Goal: Transaction & Acquisition: Purchase product/service

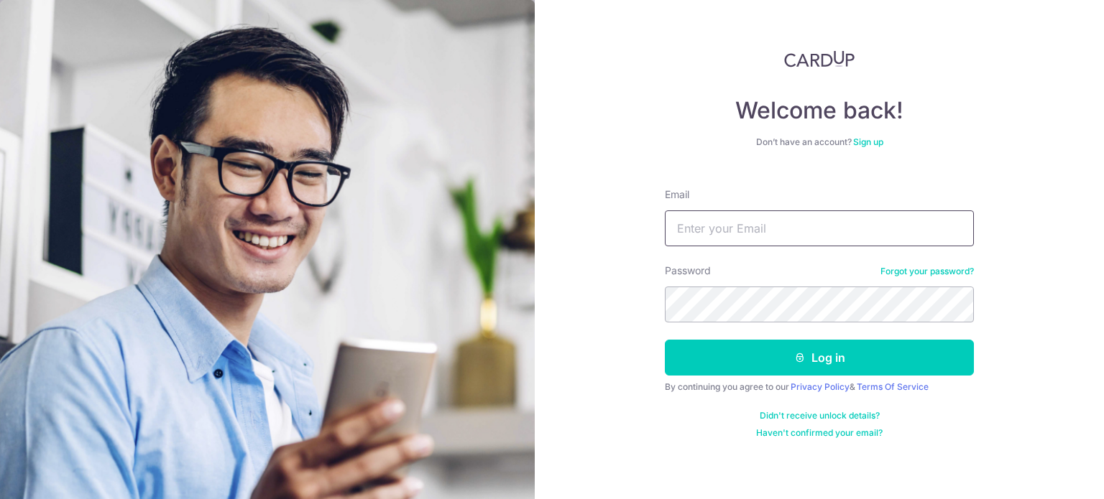
drag, startPoint x: 0, startPoint y: 0, endPoint x: 816, endPoint y: 226, distance: 847.0
click at [816, 226] on input "Email" at bounding box center [819, 229] width 309 height 36
type input "amytay13@gmail.com"
click at [665, 340] on button "Log in" at bounding box center [819, 358] width 309 height 36
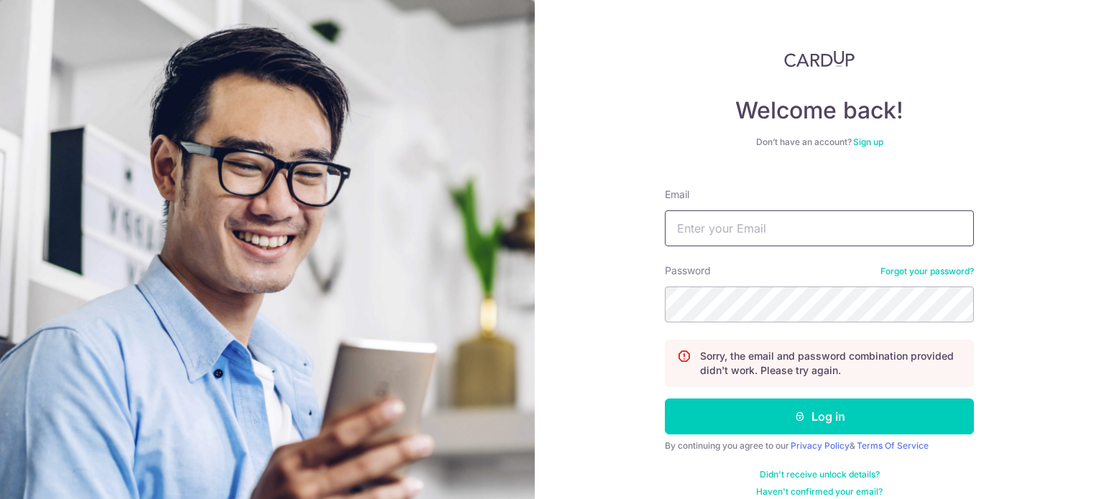
click at [732, 226] on input "Email" at bounding box center [819, 229] width 309 height 36
type input "[EMAIL_ADDRESS][DOMAIN_NAME]"
click at [665, 399] on button "Log in" at bounding box center [819, 417] width 309 height 36
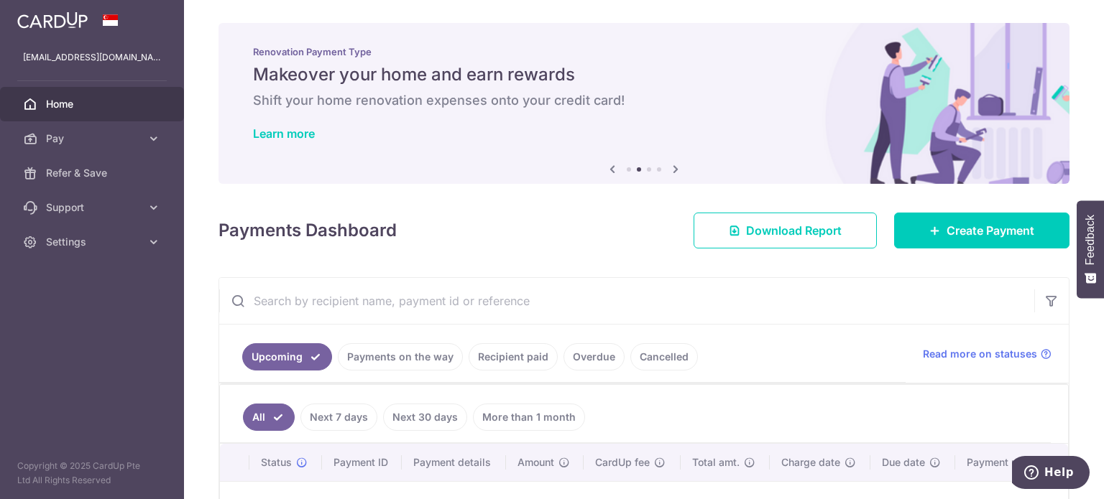
click at [59, 14] on img at bounding box center [52, 19] width 70 height 17
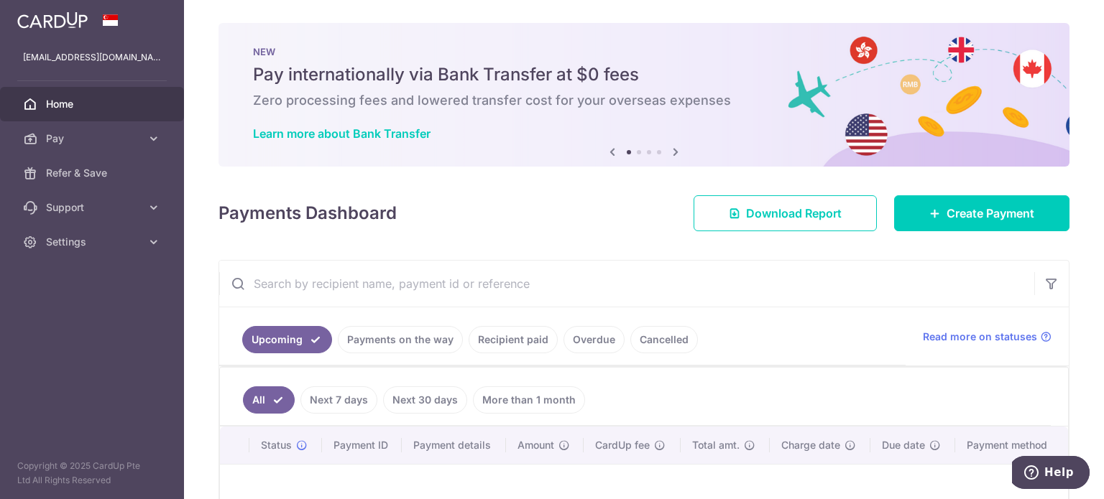
click at [670, 157] on icon at bounding box center [675, 152] width 17 height 18
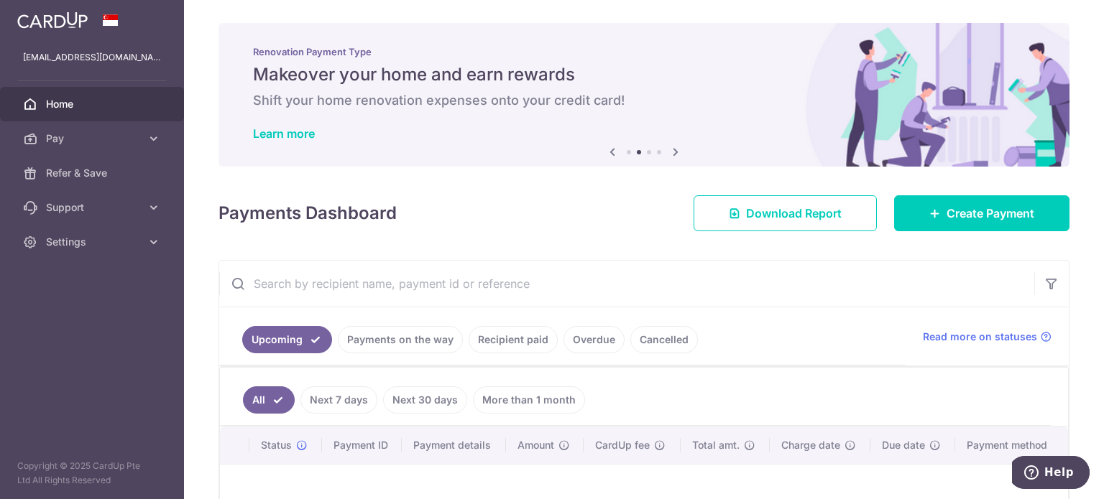
click at [670, 157] on icon at bounding box center [675, 152] width 17 height 18
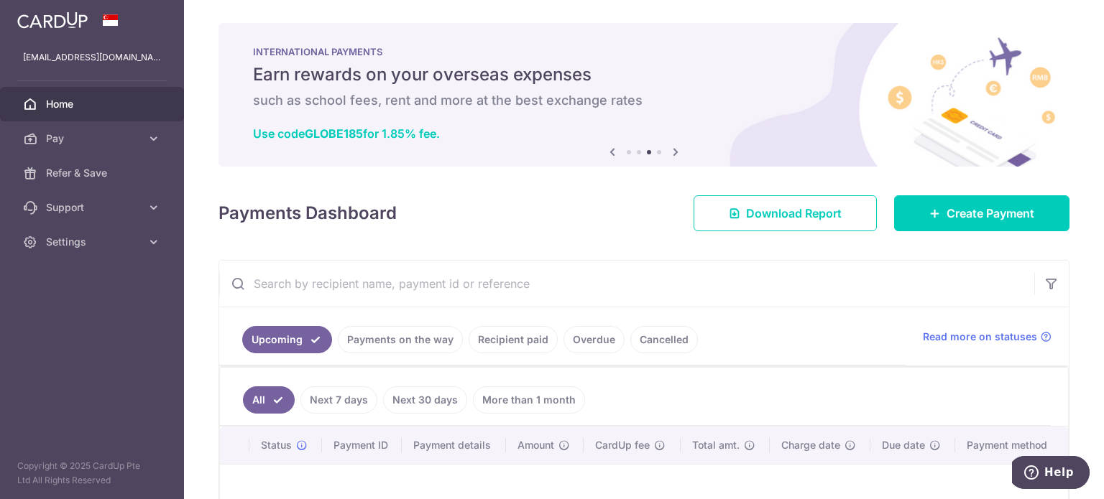
click at [670, 157] on icon at bounding box center [675, 152] width 17 height 18
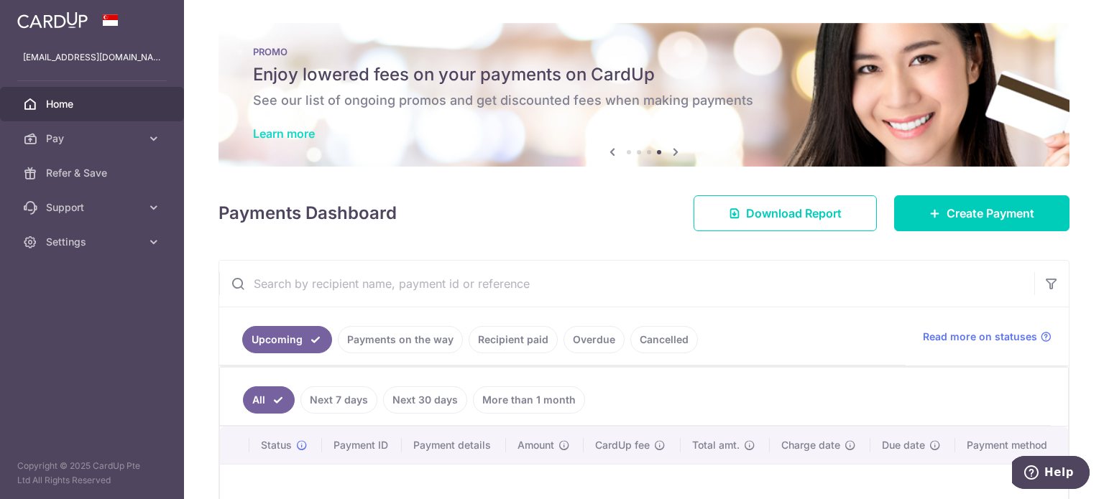
click at [281, 129] on link "Learn more" at bounding box center [284, 133] width 62 height 14
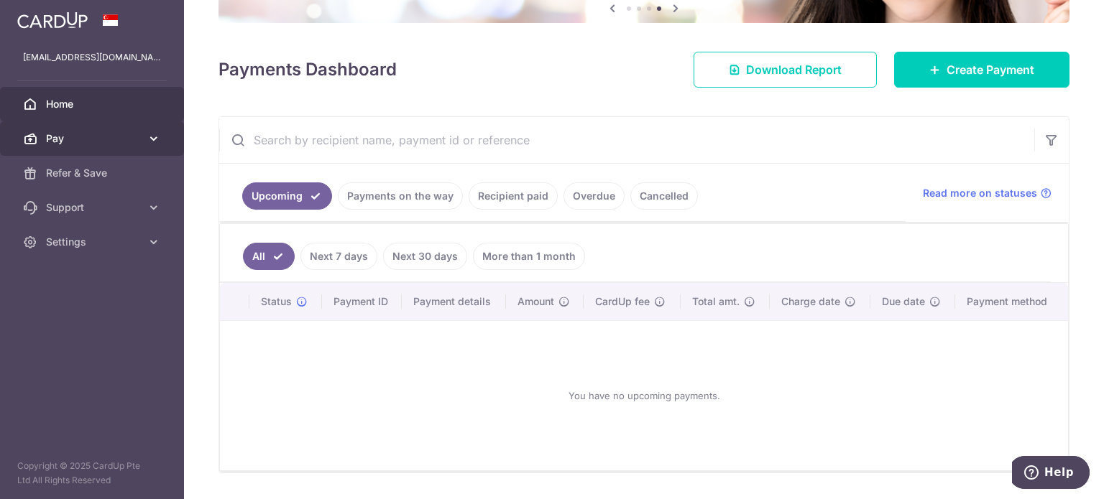
click at [71, 135] on span "Pay" at bounding box center [93, 139] width 95 height 14
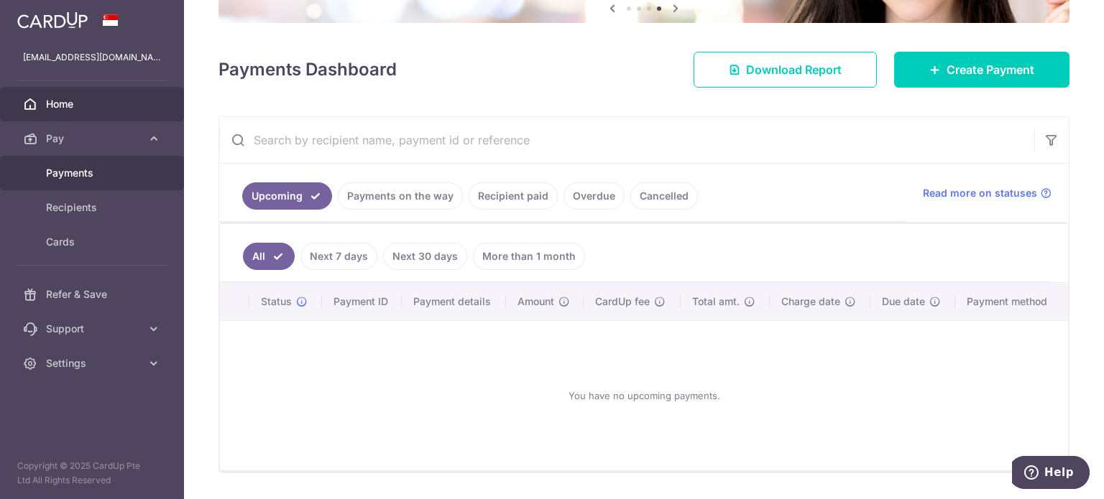
click at [62, 174] on span "Payments" at bounding box center [93, 173] width 95 height 14
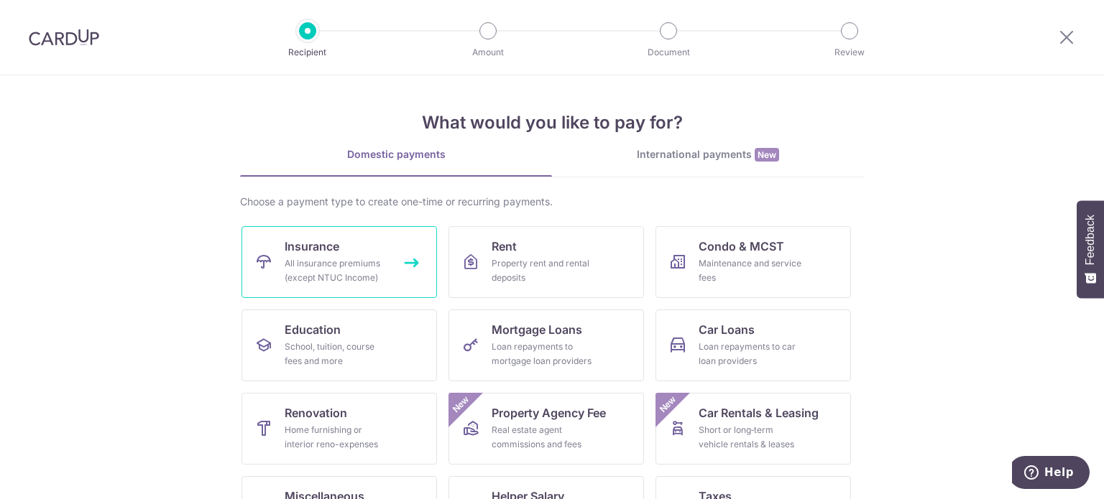
click at [349, 269] on div "All insurance premiums (except NTUC Income)" at bounding box center [336, 271] width 103 height 29
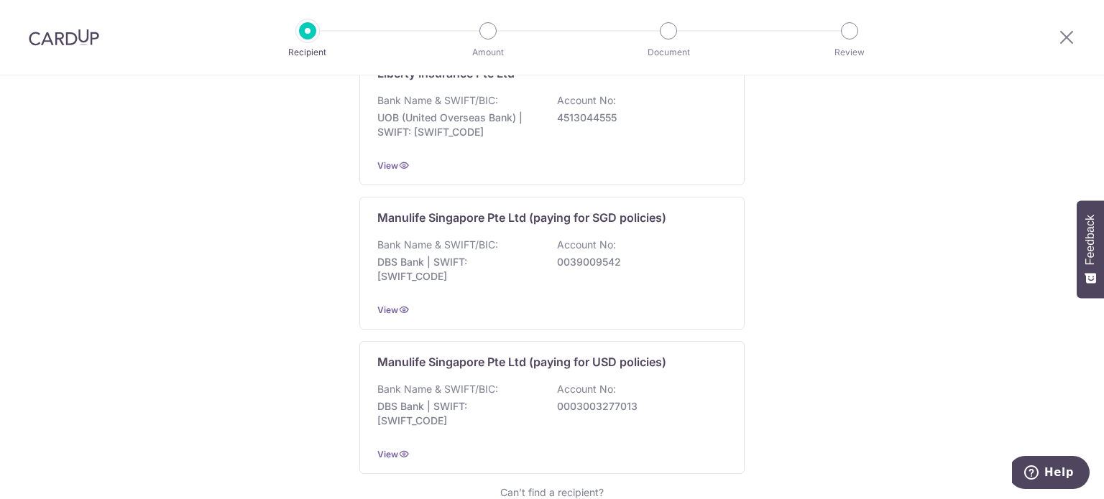
scroll to position [1365, 0]
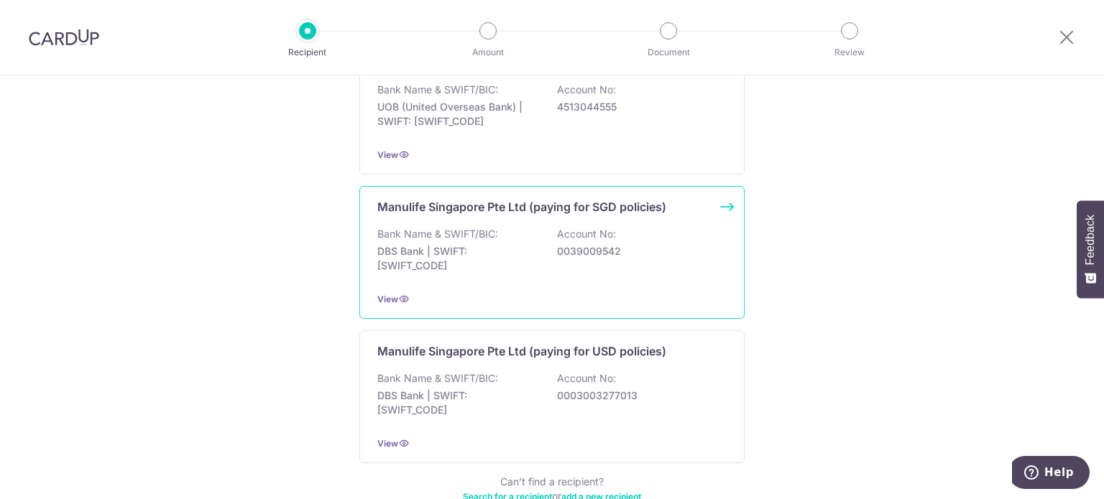
click at [602, 259] on div "Bank Name & SWIFT/BIC: DBS Bank | SWIFT: [SWIFT_CODE] Account No: 0039009542" at bounding box center [551, 253] width 349 height 53
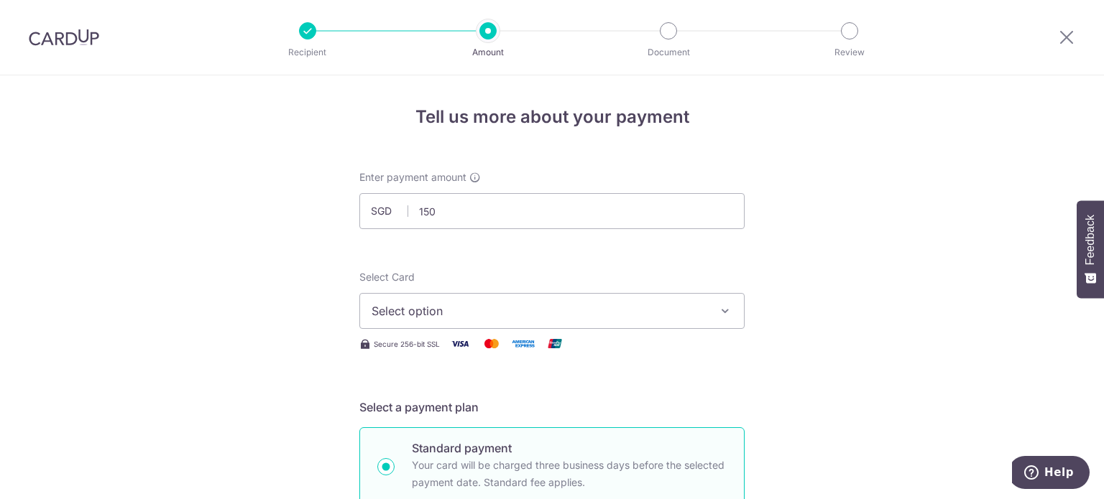
type input "150.00"
click at [678, 318] on span "Select option" at bounding box center [539, 311] width 335 height 17
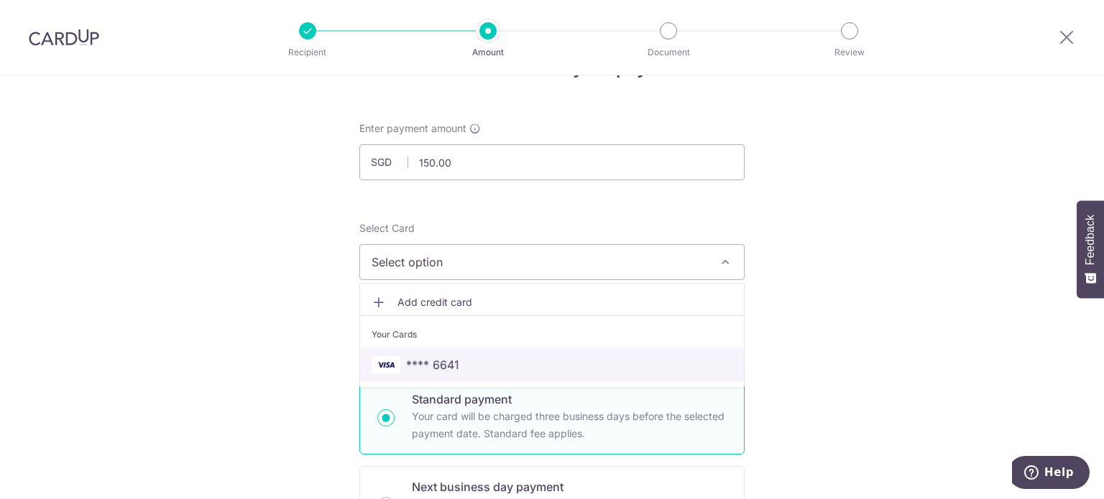
scroll to position [72, 0]
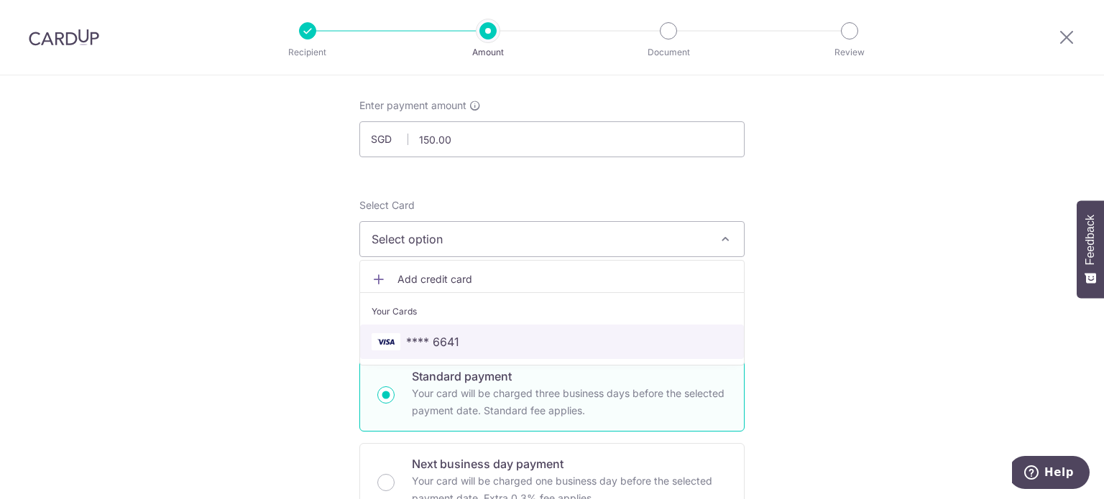
click at [578, 351] on link "**** 6641" at bounding box center [552, 342] width 384 height 34
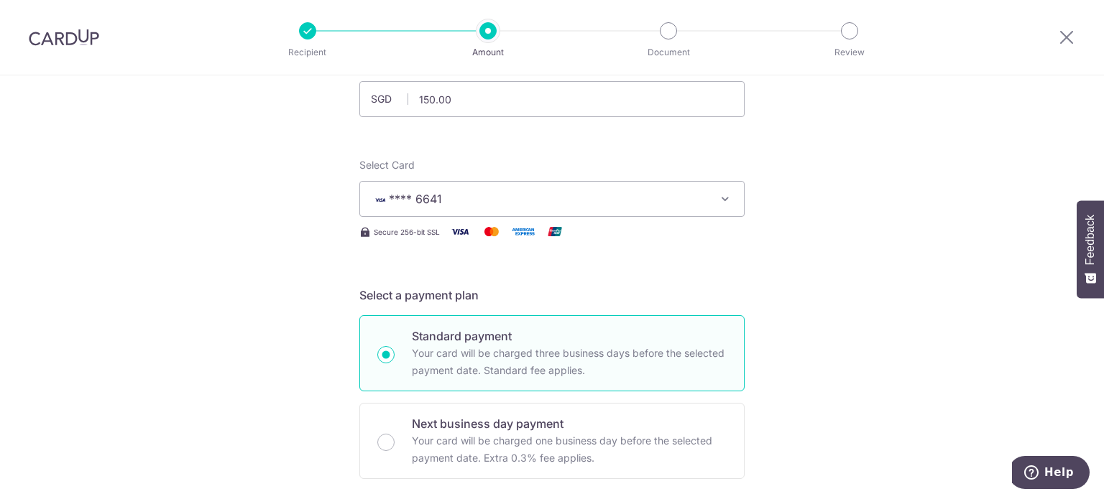
scroll to position [144, 0]
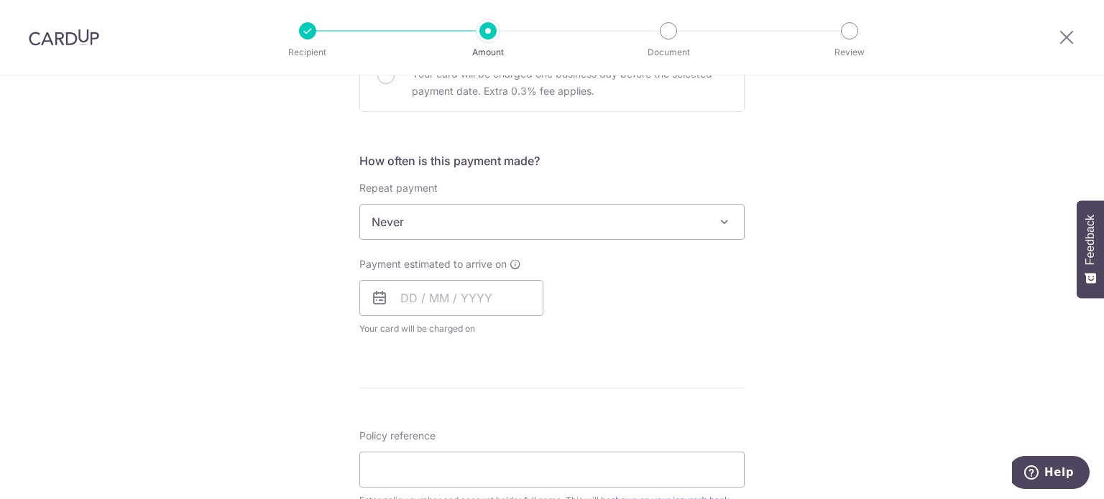
scroll to position [503, 0]
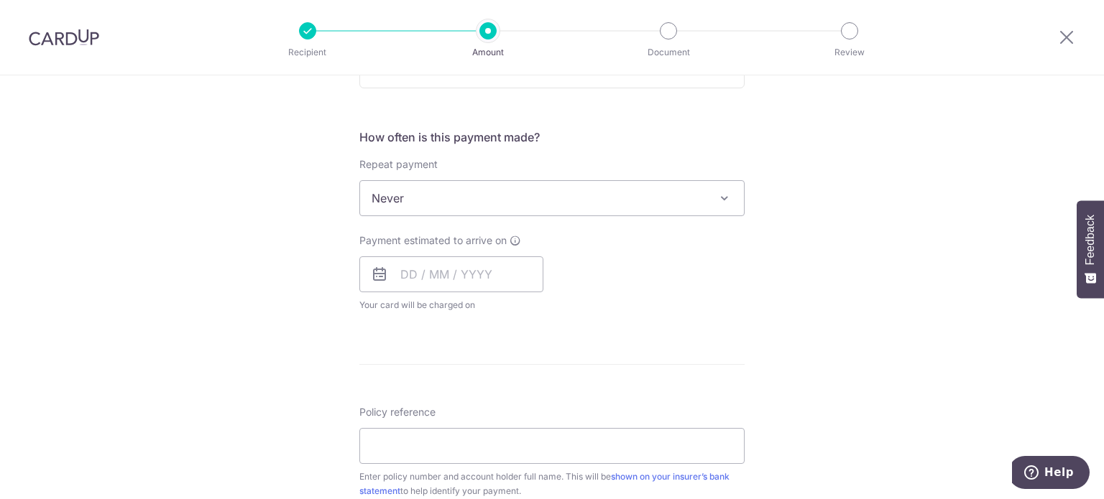
click at [635, 198] on span "Never" at bounding box center [552, 198] width 384 height 34
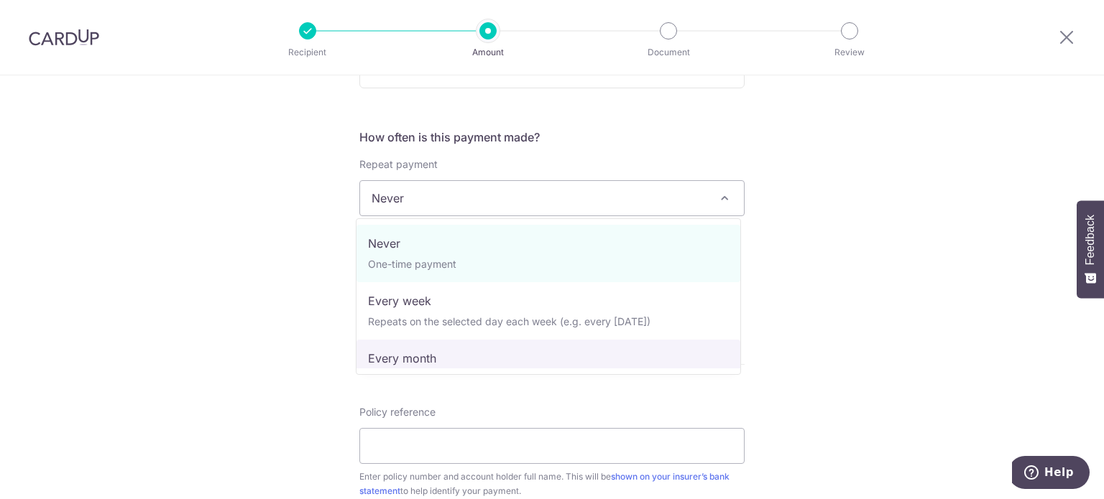
select select "3"
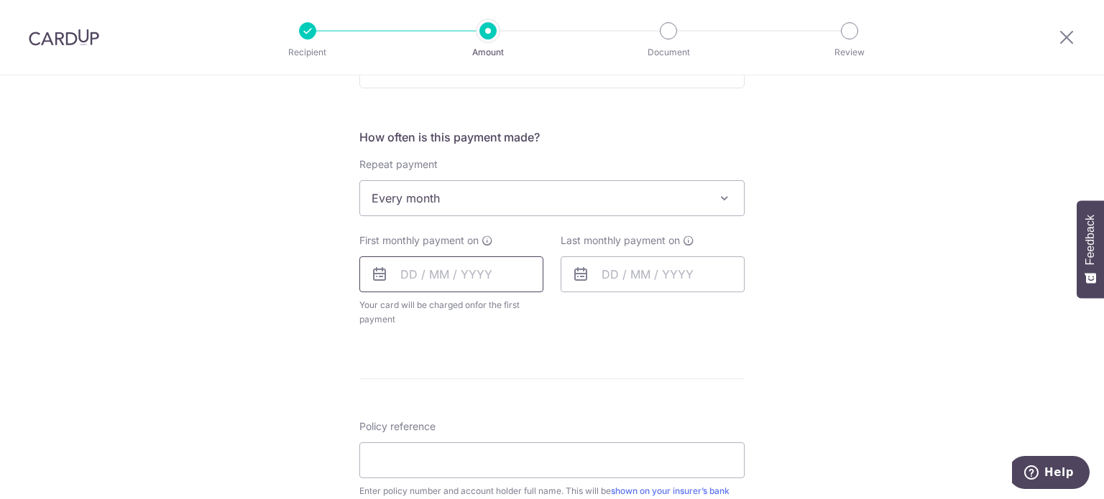
click at [483, 276] on input "text" at bounding box center [451, 275] width 184 height 36
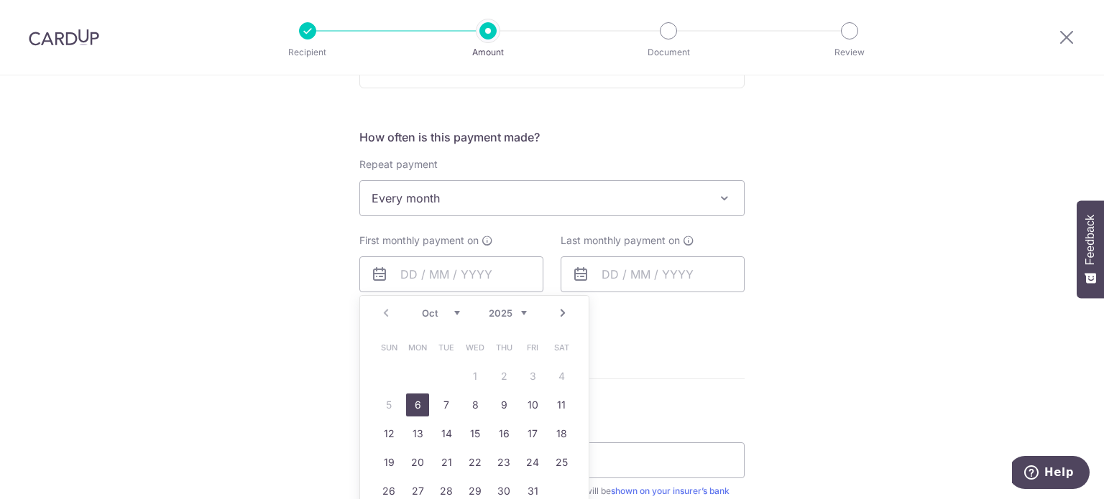
drag, startPoint x: 406, startPoint y: 405, endPoint x: 653, endPoint y: 351, distance: 253.0
click at [406, 405] on link "6" at bounding box center [417, 405] width 23 height 23
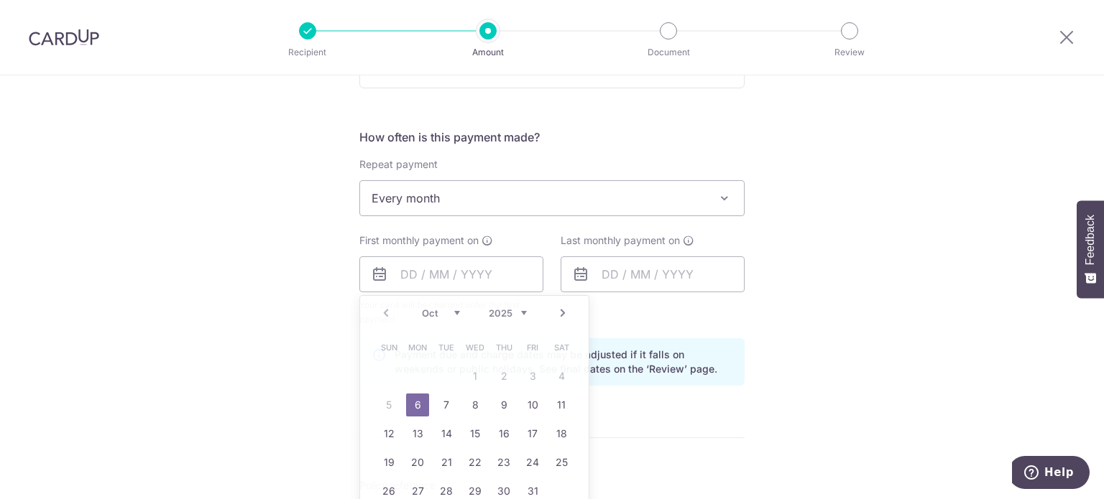
type input "[DATE]"
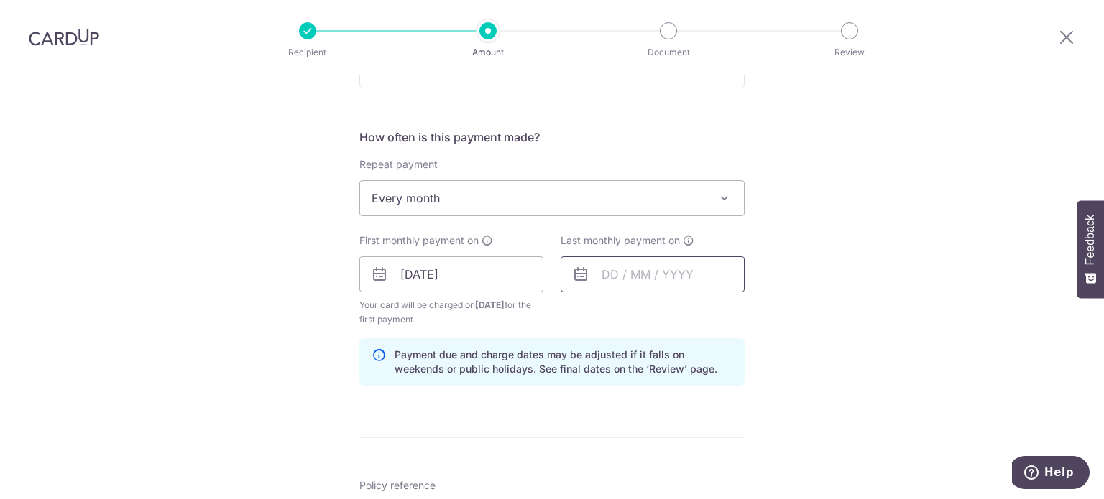
click at [686, 280] on input "text" at bounding box center [653, 275] width 184 height 36
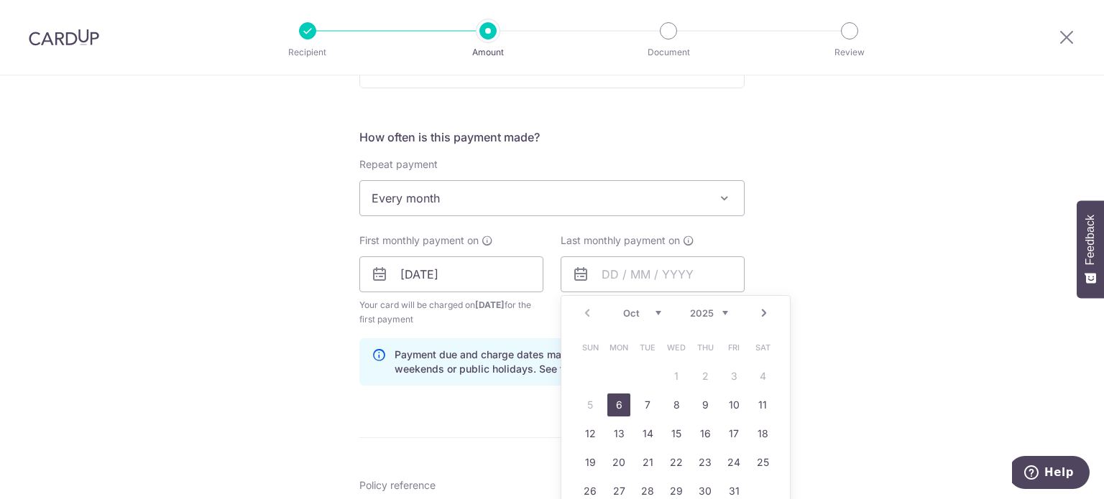
click at [643, 313] on select "Oct Nov Dec" at bounding box center [642, 313] width 38 height 11
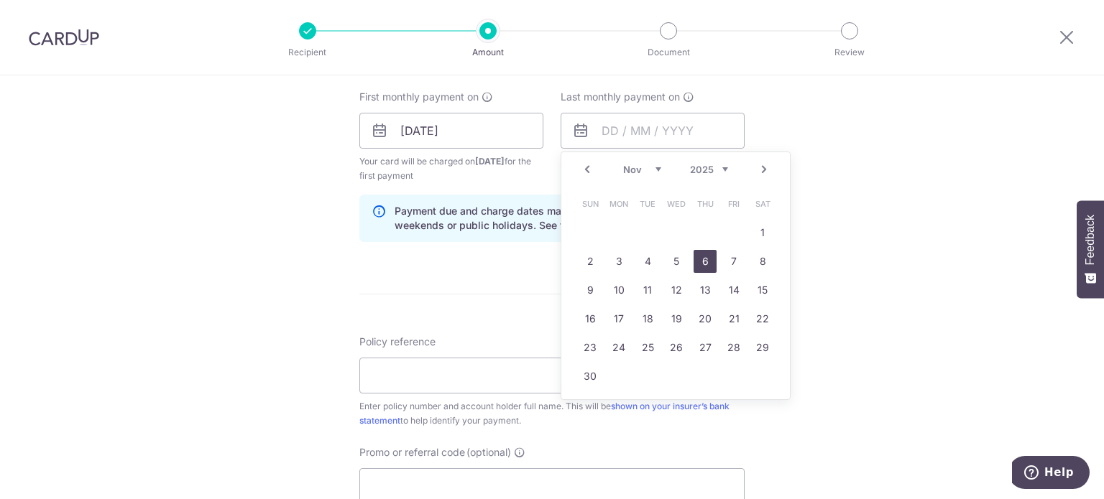
click at [706, 267] on link "6" at bounding box center [704, 261] width 23 height 23
type input "[DATE]"
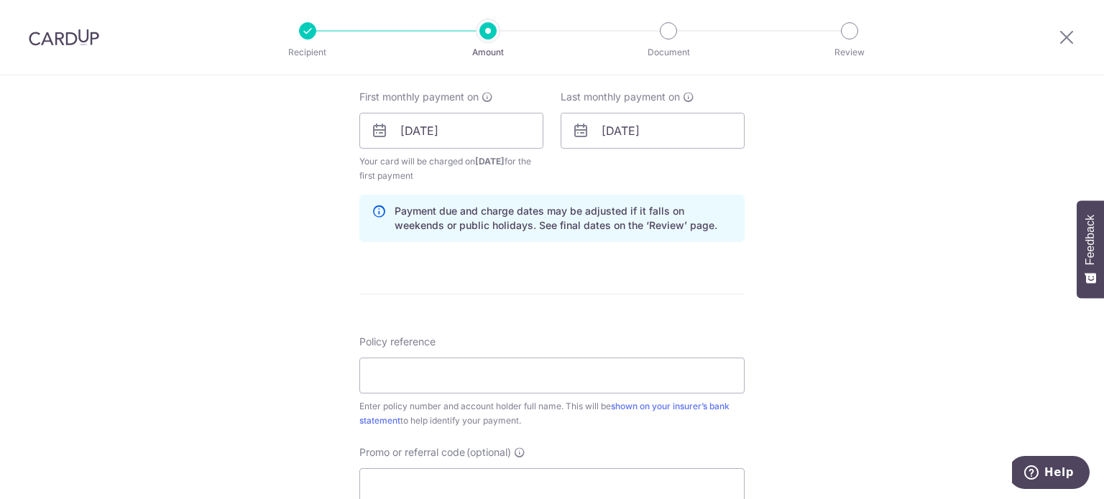
click at [881, 264] on div "Tell us more about your payment Enter payment amount SGD 150.00 150.00 Select C…" at bounding box center [552, 115] width 1104 height 1373
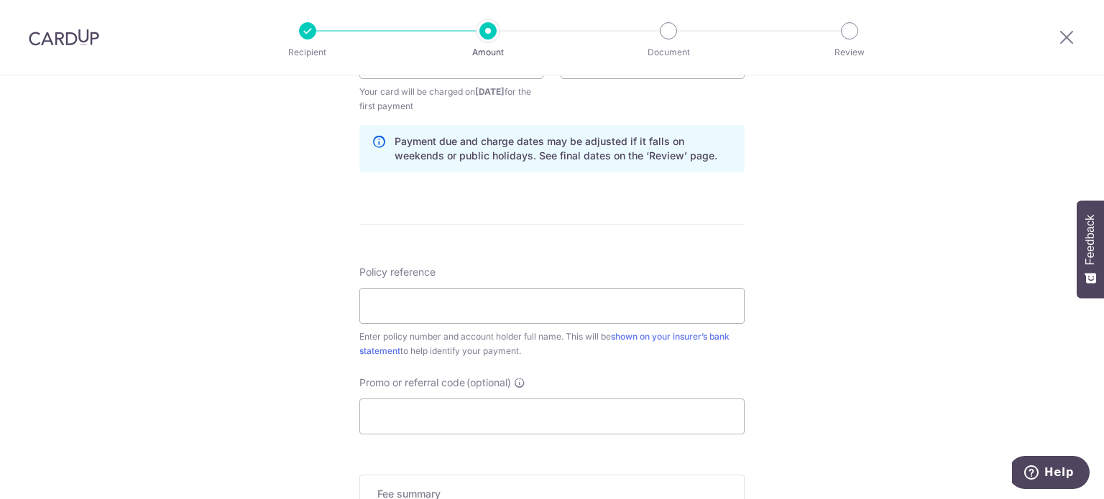
scroll to position [719, 0]
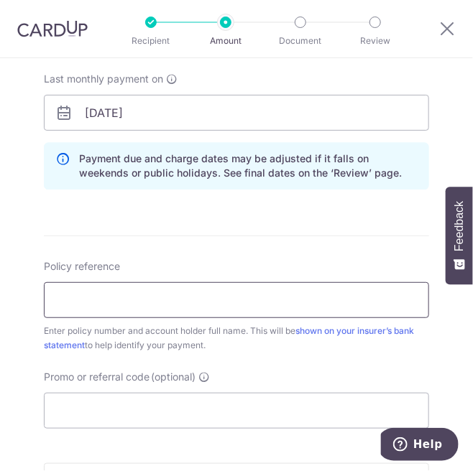
click at [189, 296] on input "Policy reference" at bounding box center [236, 300] width 385 height 36
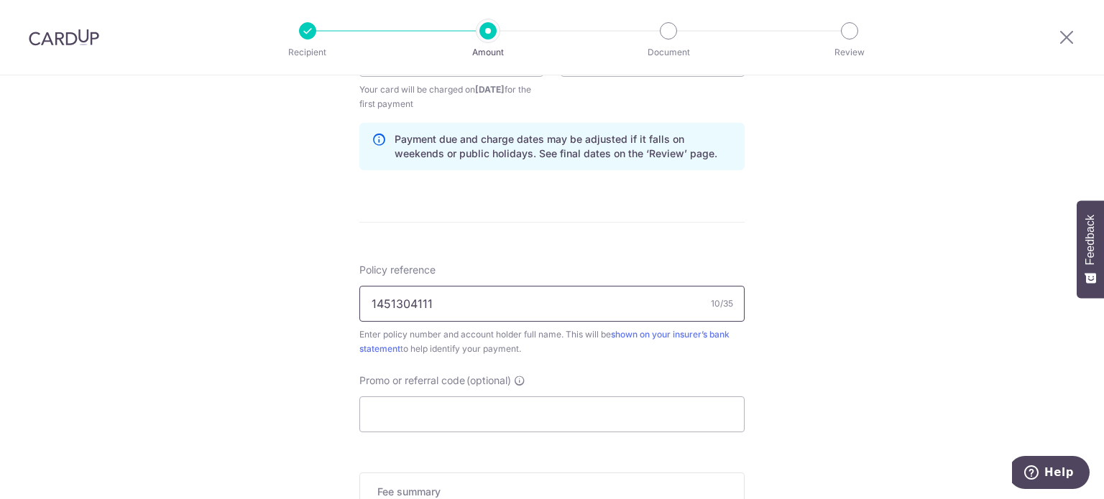
type input "1451304111"
click at [882, 275] on div "Tell us more about your payment Enter payment amount SGD 150.00 150.00 Select C…" at bounding box center [552, 43] width 1104 height 1373
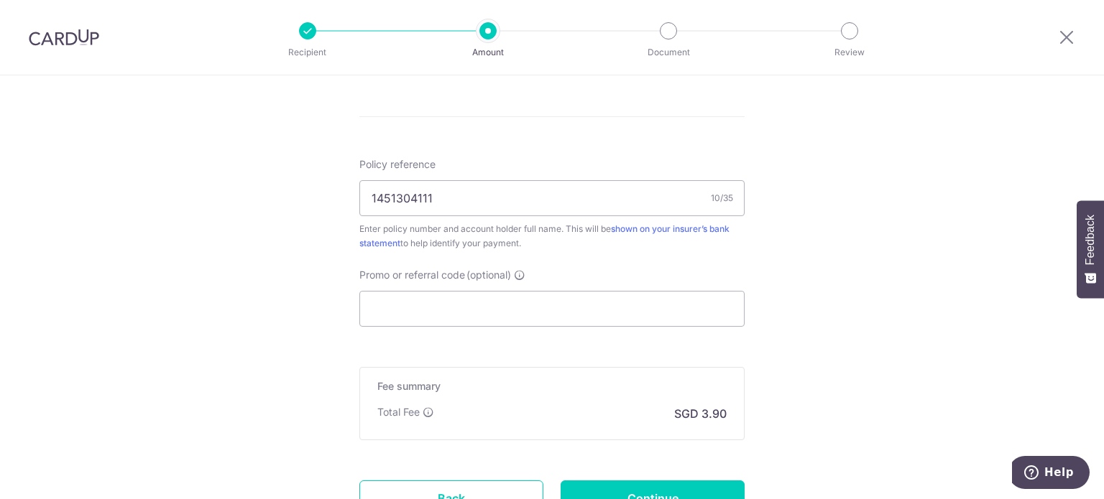
scroll to position [934, 0]
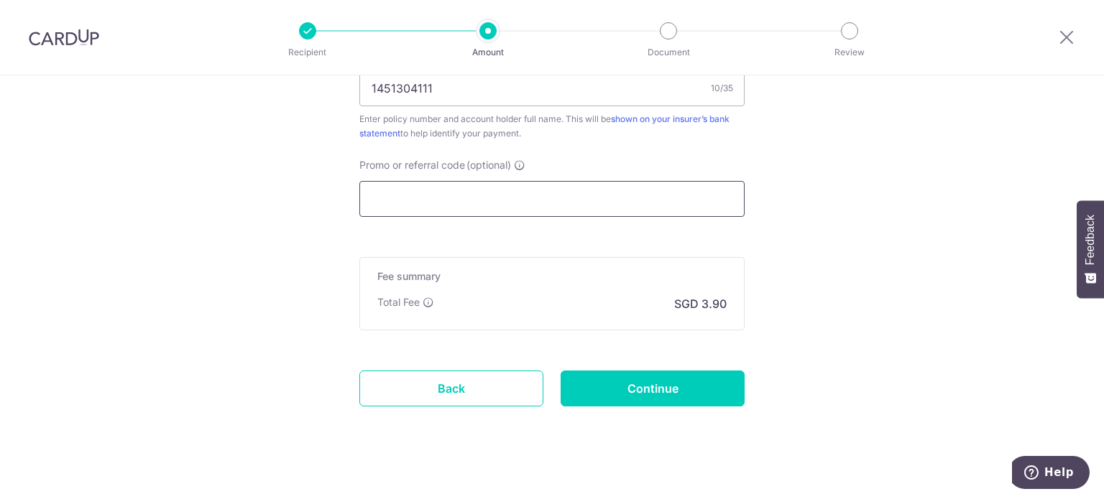
click at [532, 194] on input "Promo or referral code (optional)" at bounding box center [551, 199] width 385 height 36
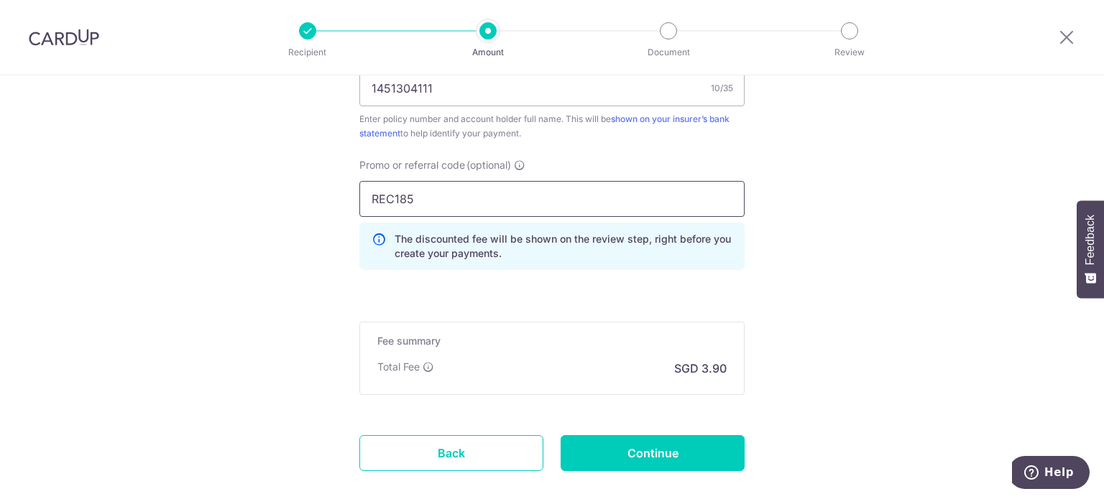
type input "REC185"
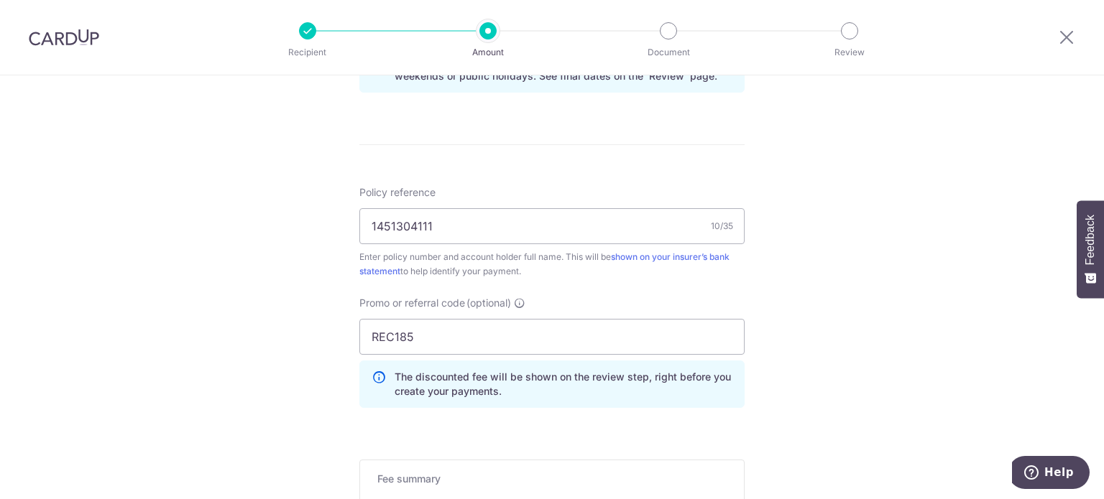
scroll to position [1012, 0]
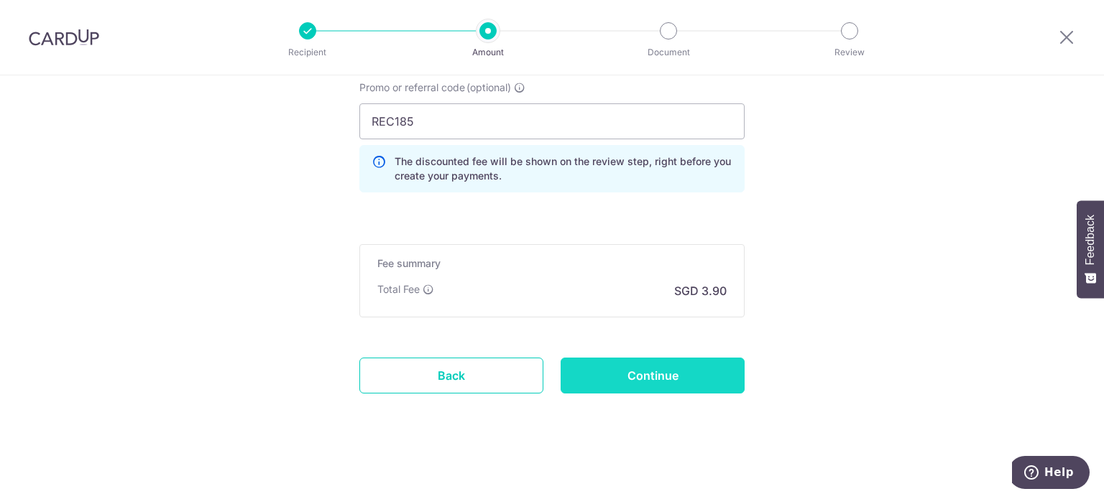
click at [635, 384] on input "Continue" at bounding box center [653, 376] width 184 height 36
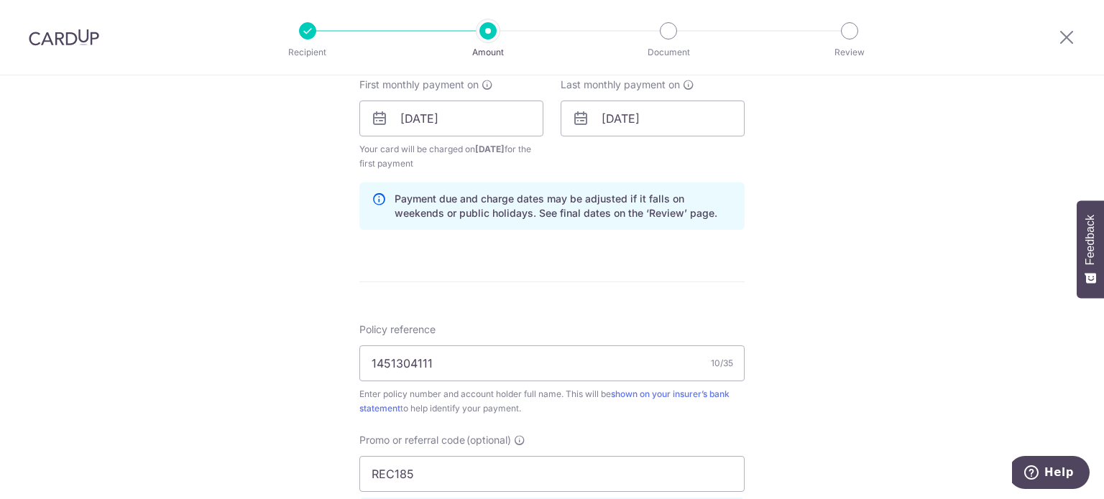
scroll to position [653, 0]
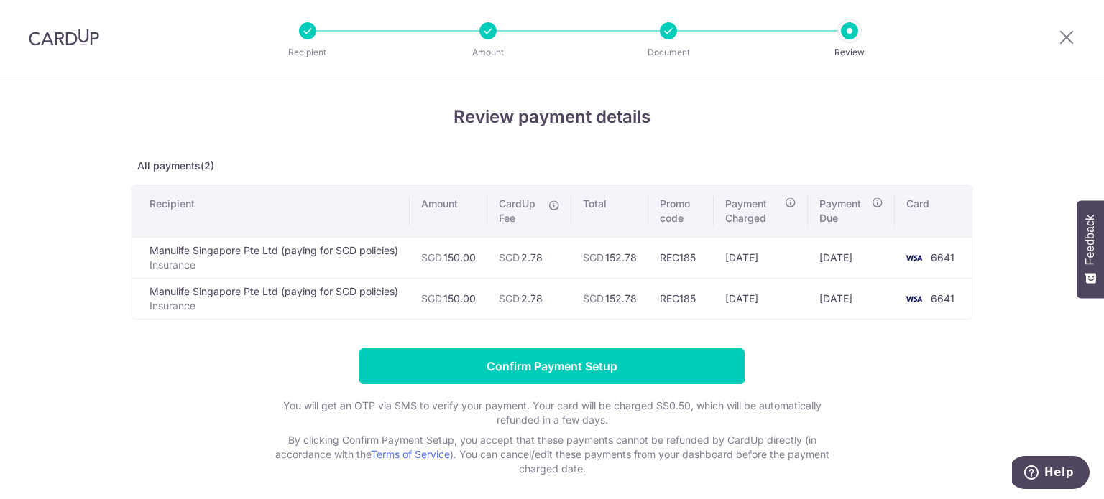
click at [854, 326] on div "Review payment details All payments(2) Recipient Amount CardUp Fee Total Promo …" at bounding box center [552, 290] width 841 height 372
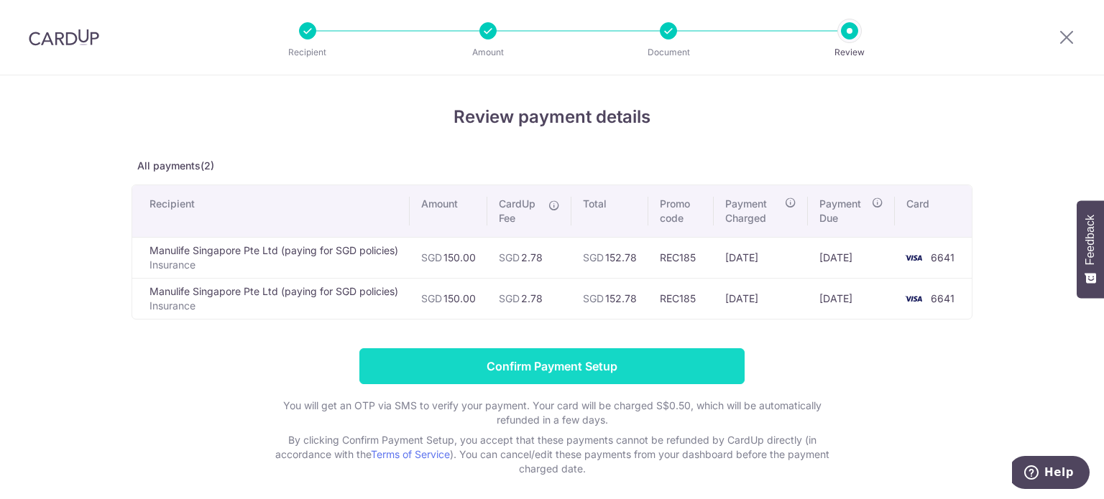
click at [578, 372] on input "Confirm Payment Setup" at bounding box center [551, 367] width 385 height 36
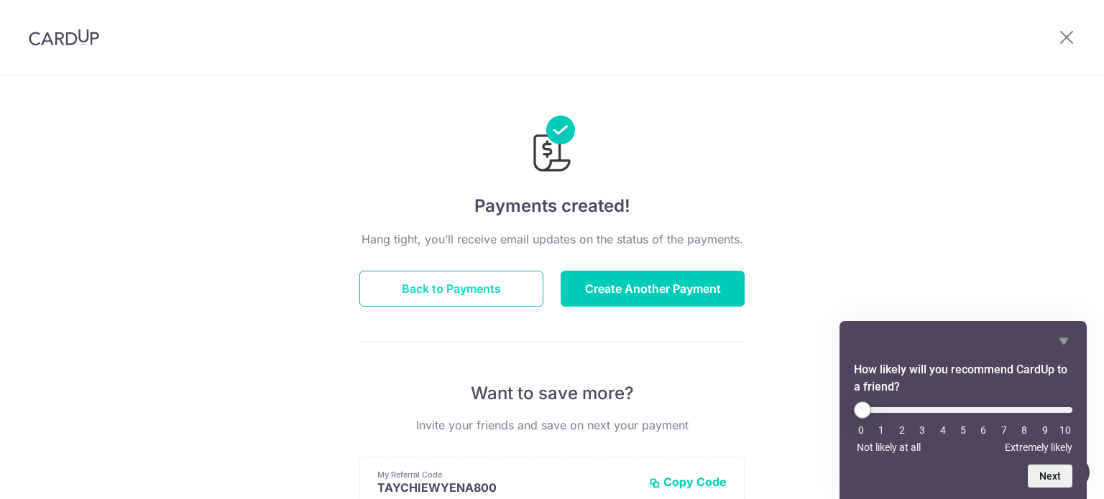
click at [483, 297] on button "Back to Payments" at bounding box center [451, 289] width 184 height 36
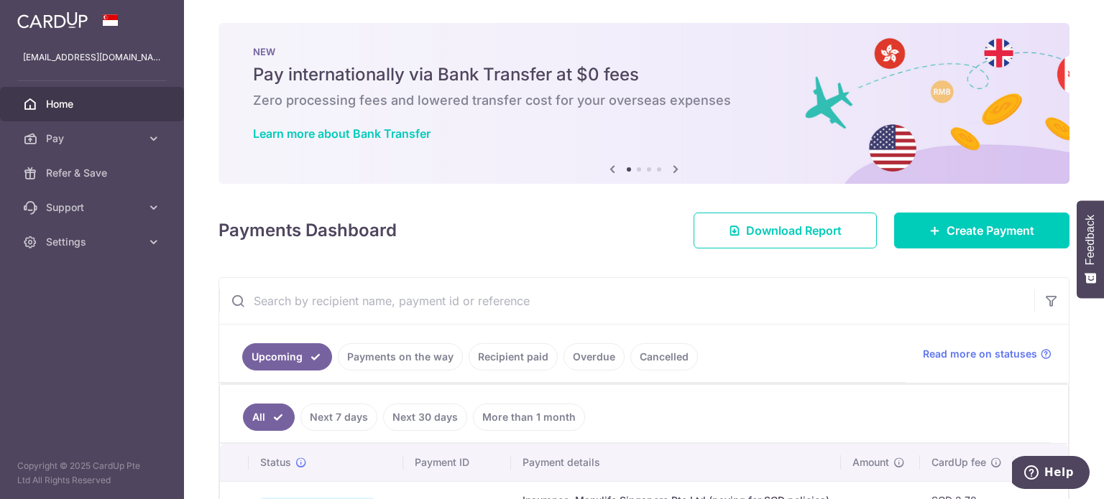
scroll to position [144, 0]
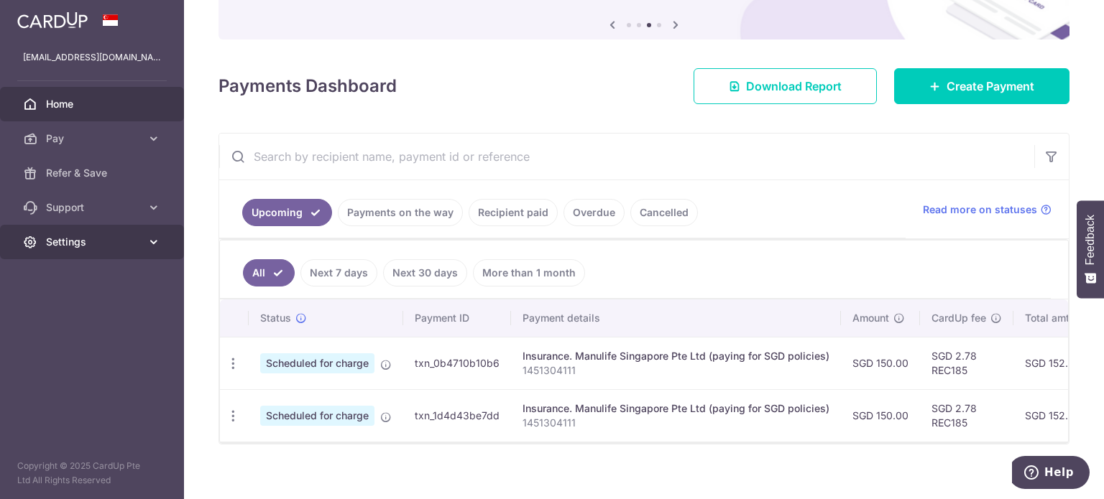
click at [96, 242] on span "Settings" at bounding box center [93, 242] width 95 height 14
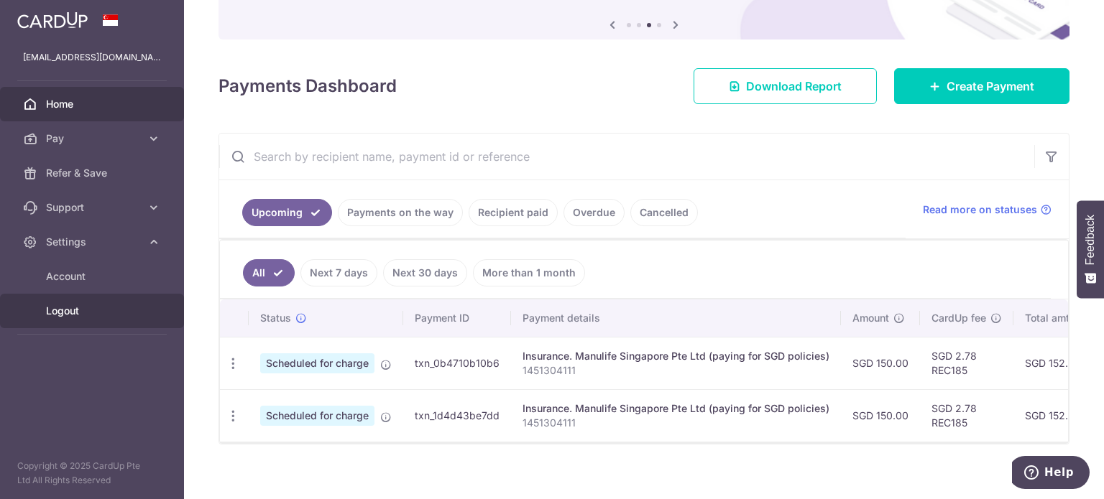
click at [73, 314] on span "Logout" at bounding box center [93, 311] width 95 height 14
